Goal: Task Accomplishment & Management: Manage account settings

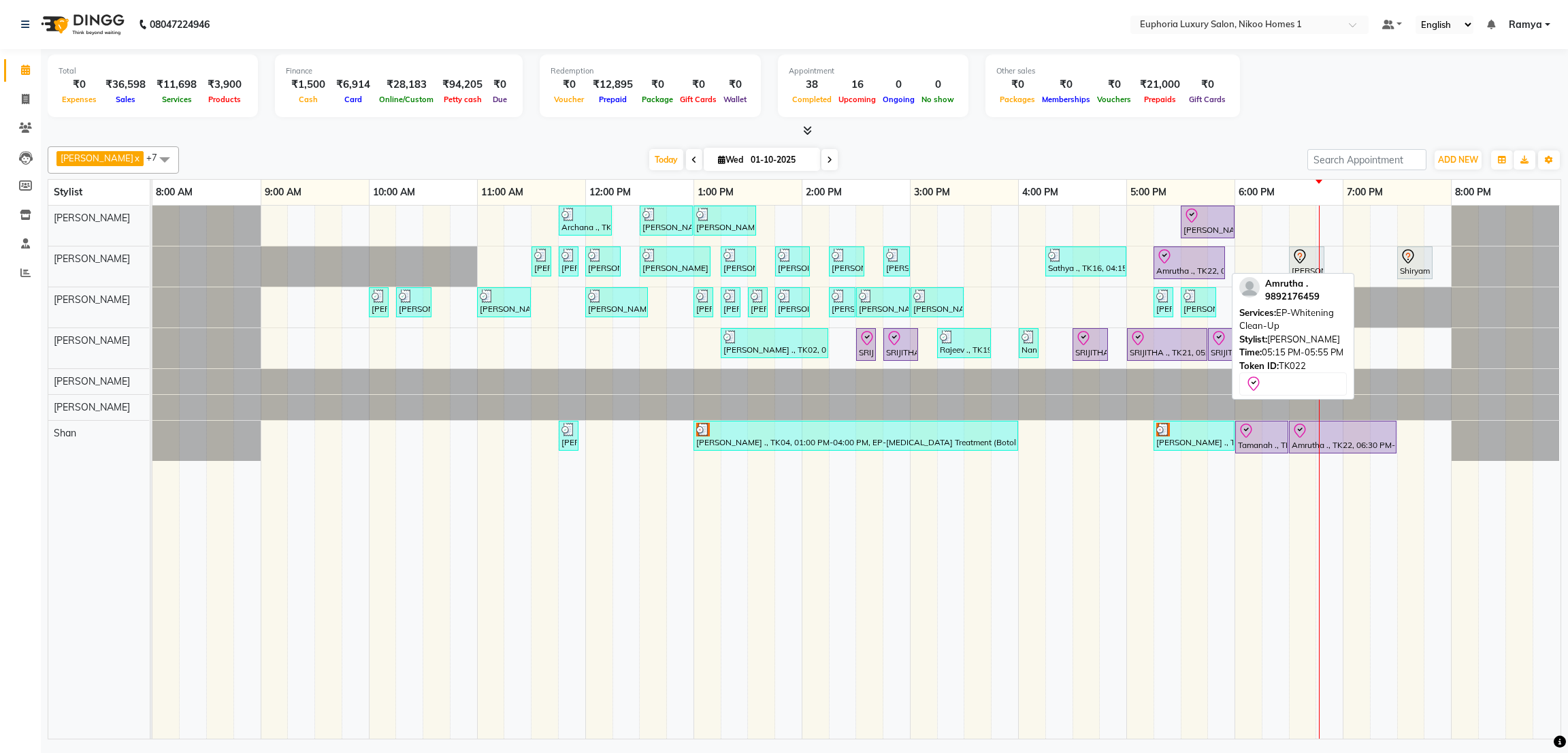
click at [1202, 270] on div "Amrutha ., TK22, 05:15 PM-05:55 PM, EP-Whitening Clean-Up" at bounding box center [1190, 262] width 69 height 29
select select "8"
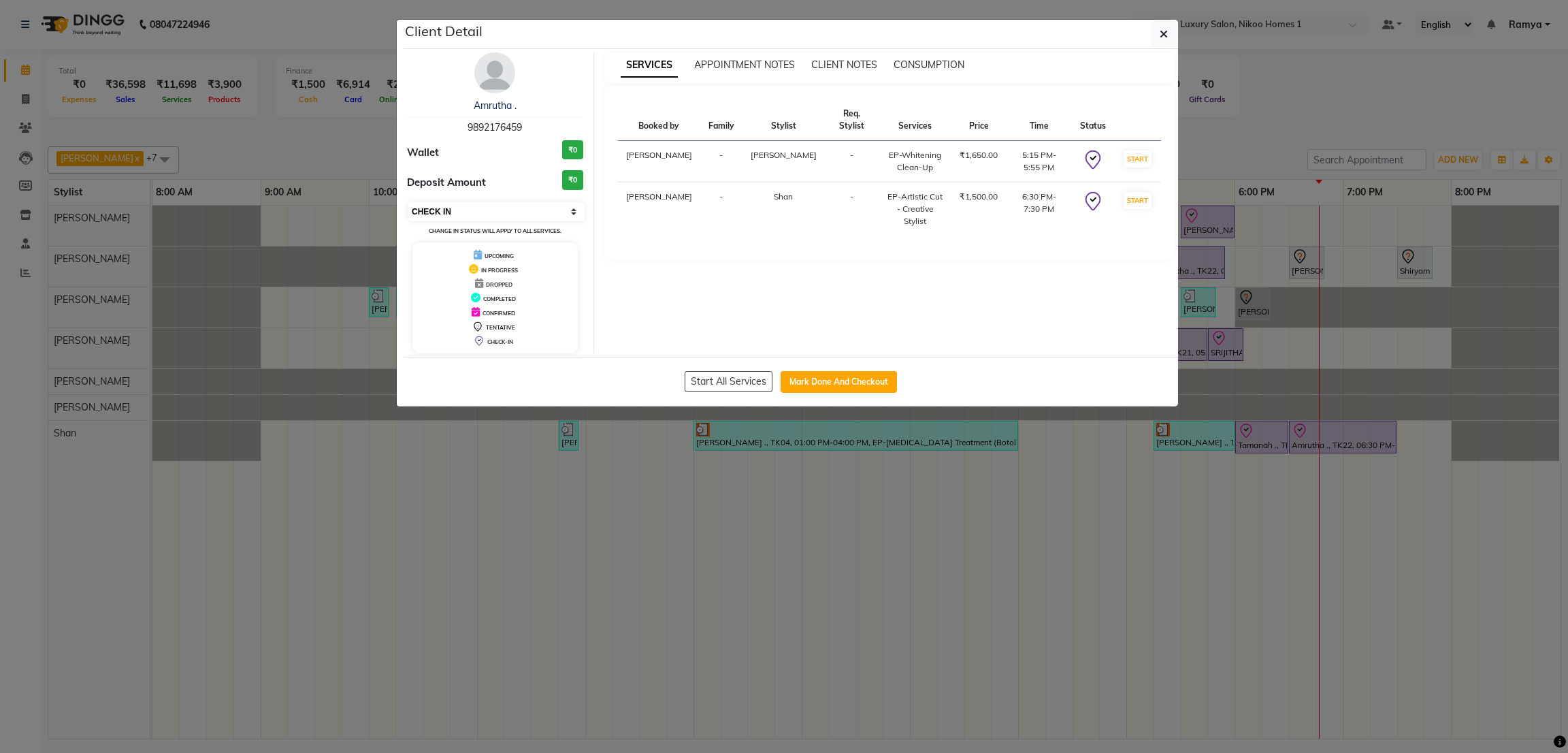
click at [537, 204] on select "Select IN SERVICE CONFIRMED TENTATIVE CHECK IN MARK DONE DROPPED UPCOMING" at bounding box center [497, 211] width 177 height 19
click at [492, 87] on img at bounding box center [495, 73] width 41 height 41
